Goal: Task Accomplishment & Management: Use online tool/utility

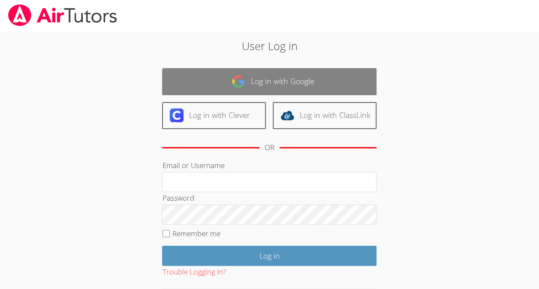
click at [267, 84] on link "Log in with Google" at bounding box center [269, 81] width 214 height 27
click at [260, 77] on link "Log in with Google" at bounding box center [269, 81] width 214 height 27
click at [261, 83] on link "Log in with Google" at bounding box center [269, 81] width 214 height 27
click at [259, 74] on link "Log in with Google" at bounding box center [269, 81] width 214 height 27
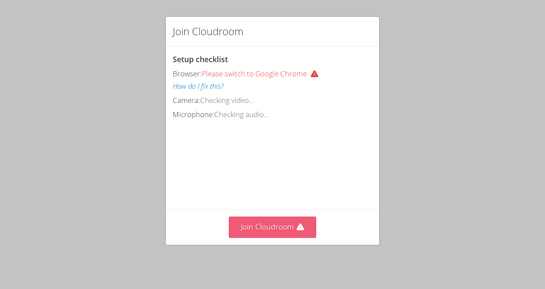
drag, startPoint x: 0, startPoint y: 0, endPoint x: 279, endPoint y: 226, distance: 359.0
click at [279, 226] on div "Join Cloudroom Setup checklist Browser: Please switch to Google Chrome. How do …" at bounding box center [272, 144] width 545 height 289
click at [279, 226] on button "Join Cloudroom" at bounding box center [273, 226] width 88 height 21
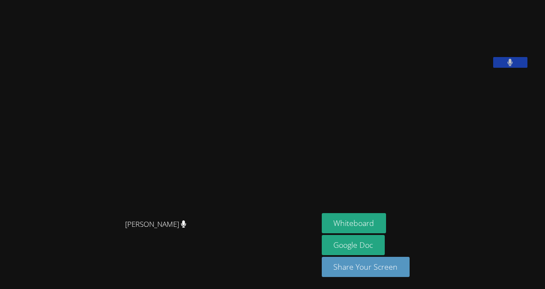
click at [279, 226] on div "[PERSON_NAME]" at bounding box center [159, 232] width 312 height 34
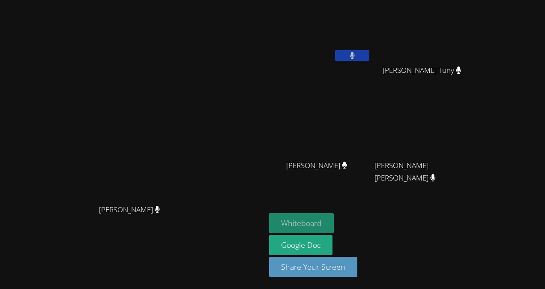
click at [334, 224] on button "Whiteboard" at bounding box center [301, 223] width 65 height 20
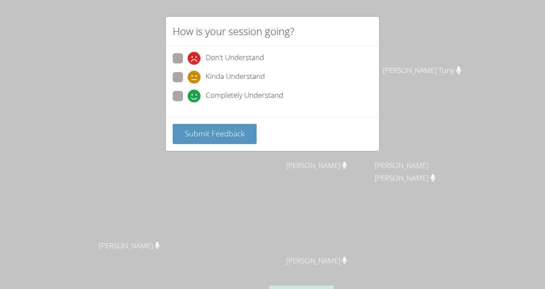
click at [250, 92] on span "Completely Understand" at bounding box center [245, 96] width 78 height 13
click at [195, 92] on input "Completely Understand" at bounding box center [191, 94] width 7 height 7
radio input "true"
click at [229, 135] on span "Submit Feedback" at bounding box center [215, 133] width 60 height 10
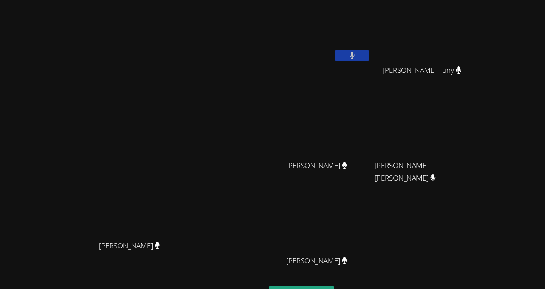
scroll to position [16, 0]
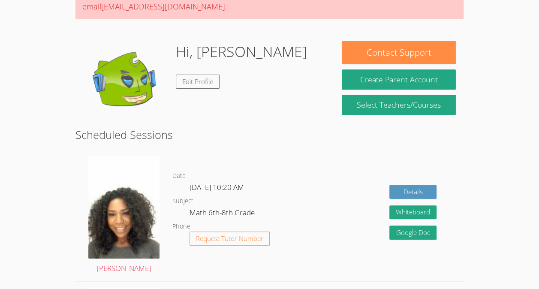
scroll to position [91, 0]
